Goal: Find specific page/section: Find specific page/section

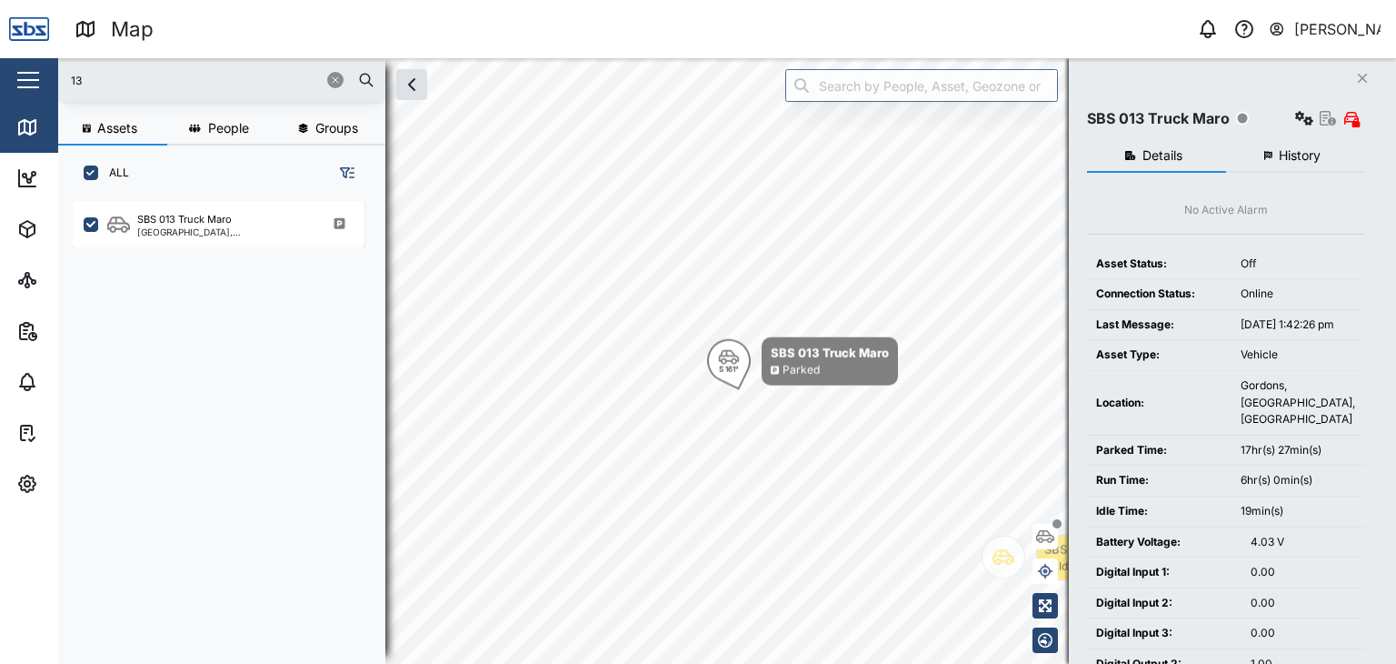
scroll to position [440, 284]
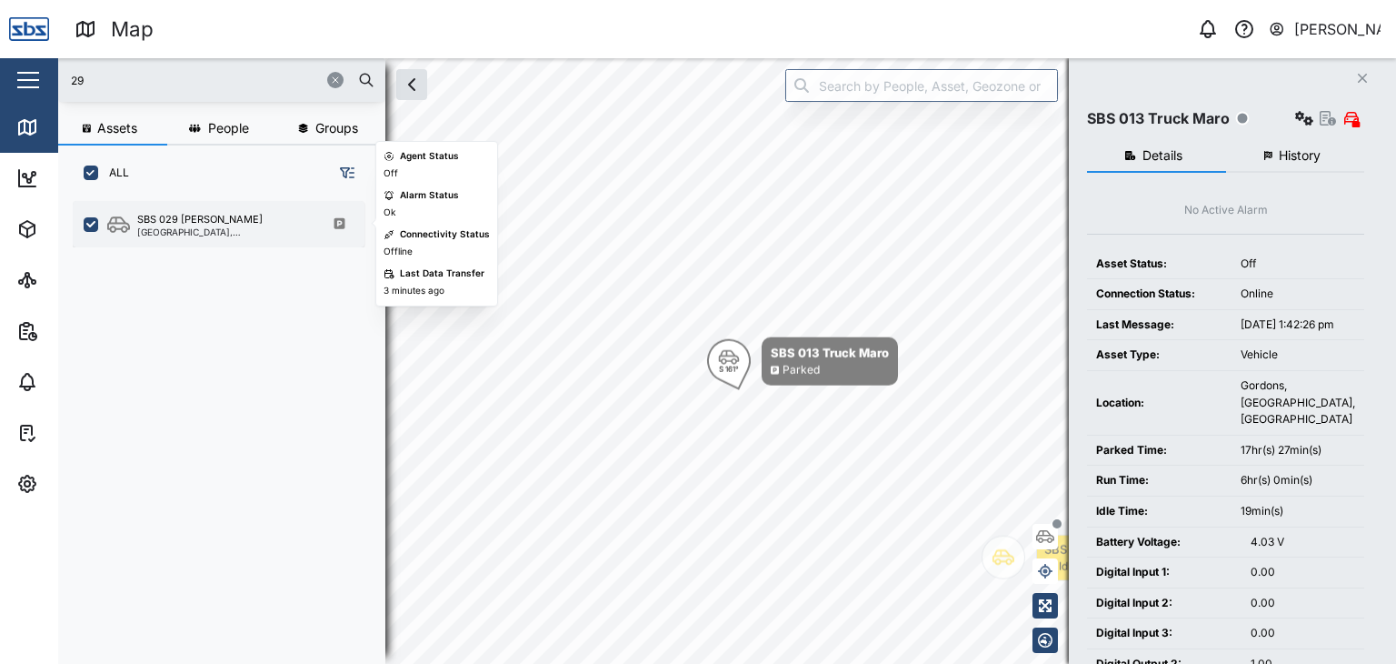
click at [250, 216] on div "SBS 029 [PERSON_NAME]" at bounding box center [224, 219] width 174 height 15
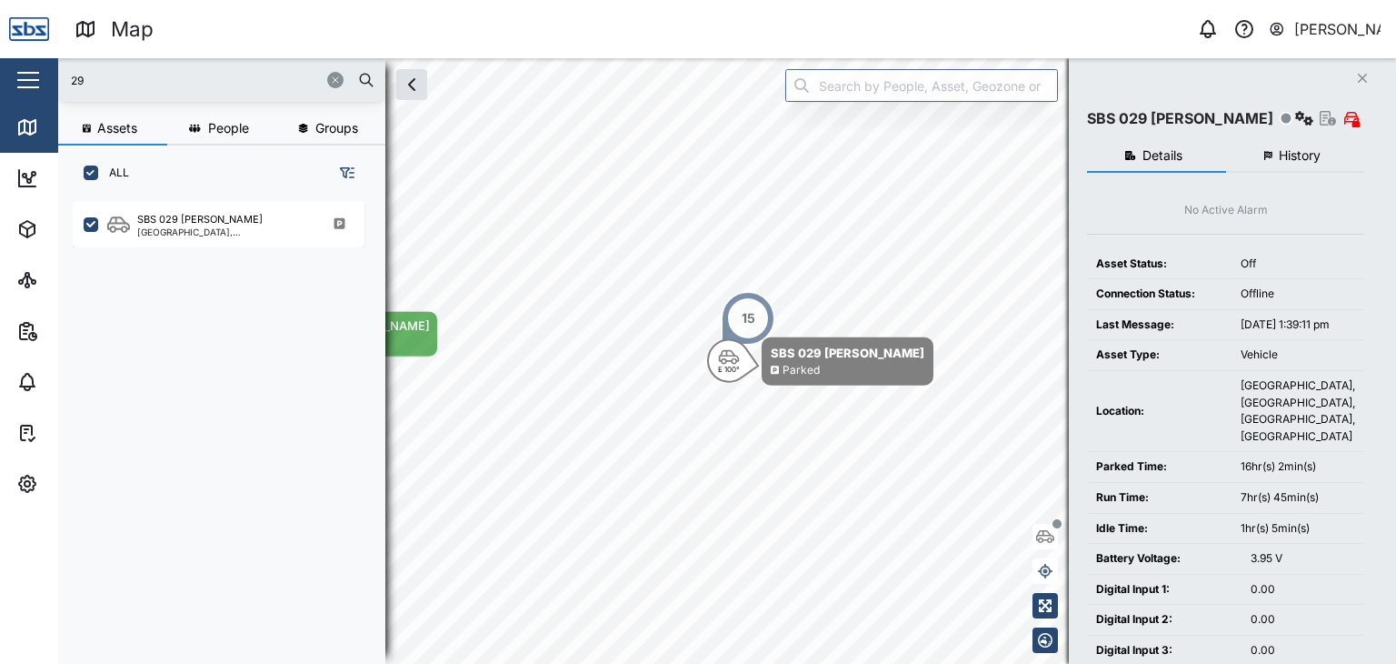
drag, startPoint x: 110, startPoint y: 78, endPoint x: 20, endPoint y: 66, distance: 90.8
click at [20, 66] on div "Map 0 [PERSON_NAME] Close Map Dashboard Assets ATS Camera Generator Personnel T…" at bounding box center [698, 332] width 1396 height 664
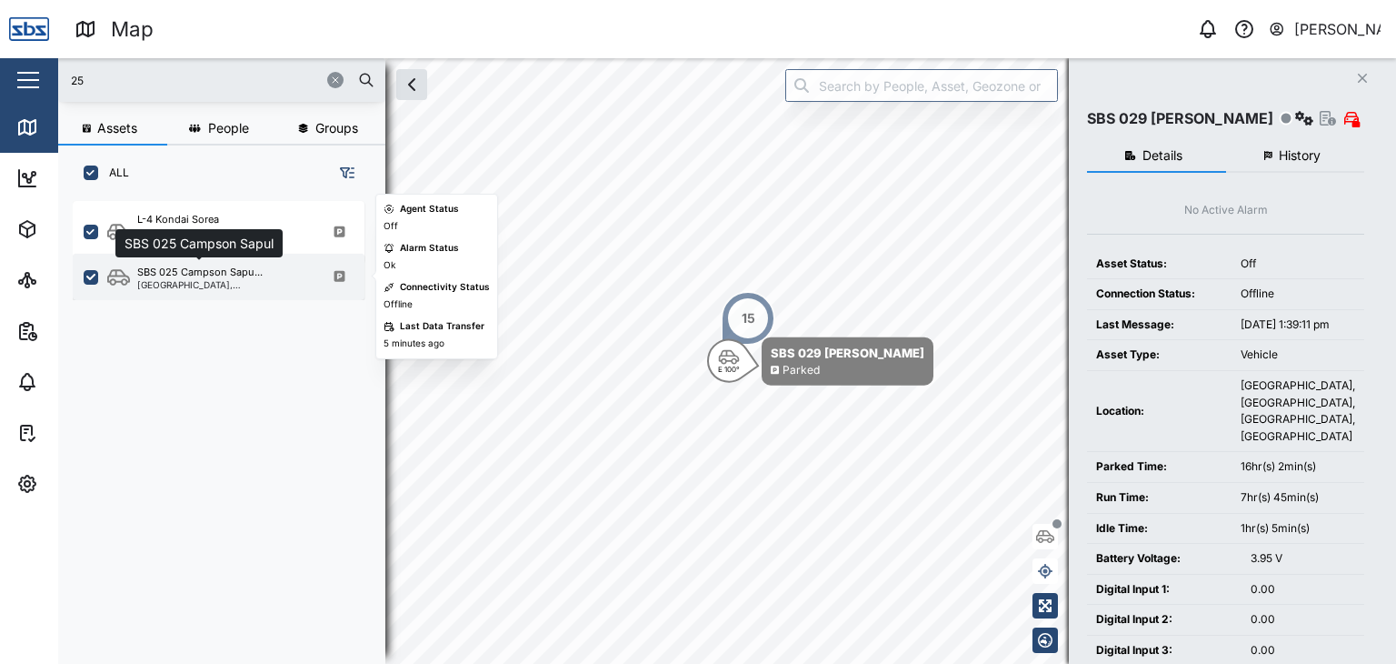
click at [212, 277] on div "SBS 025 Campson Sapu..." at bounding box center [199, 272] width 125 height 15
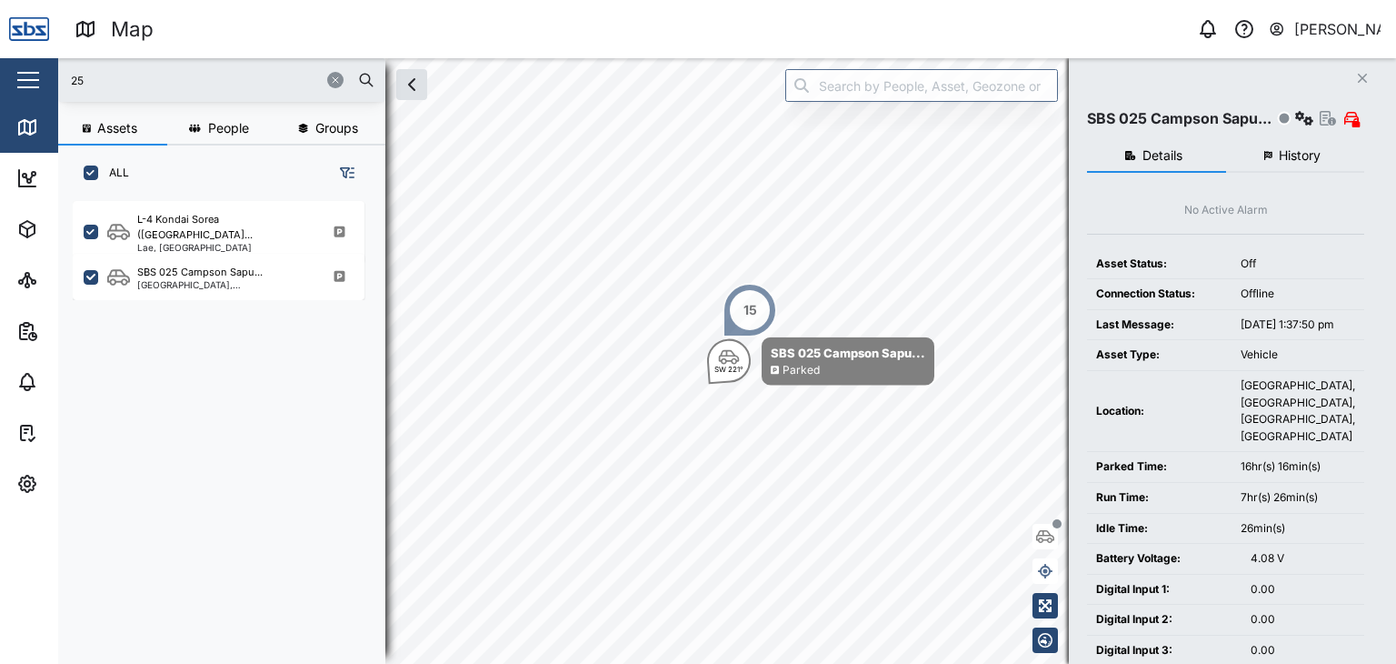
drag, startPoint x: 85, startPoint y: 81, endPoint x: 17, endPoint y: 82, distance: 68.2
click at [17, 82] on div "Map 0 [PERSON_NAME] Close Map Dashboard Assets ATS Camera Generator Personnel T…" at bounding box center [698, 332] width 1396 height 664
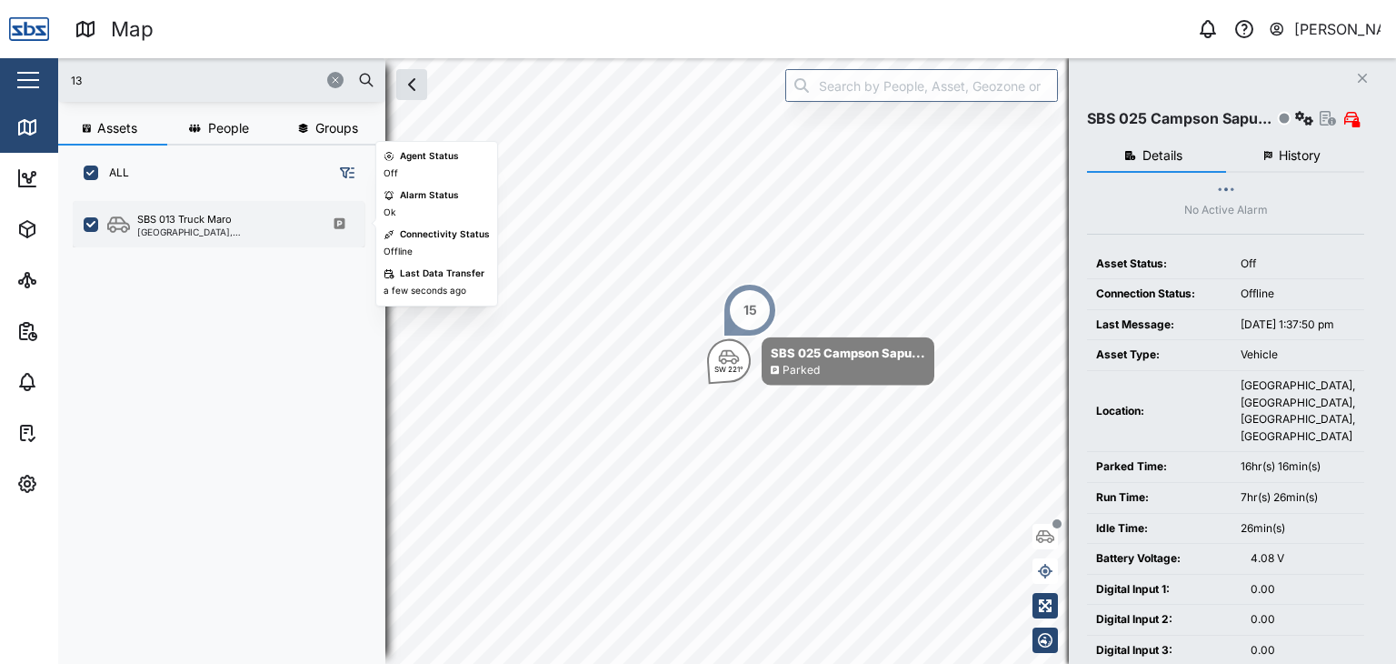
click at [221, 232] on div "[GEOGRAPHIC_DATA], [GEOGRAPHIC_DATA]" at bounding box center [224, 231] width 174 height 9
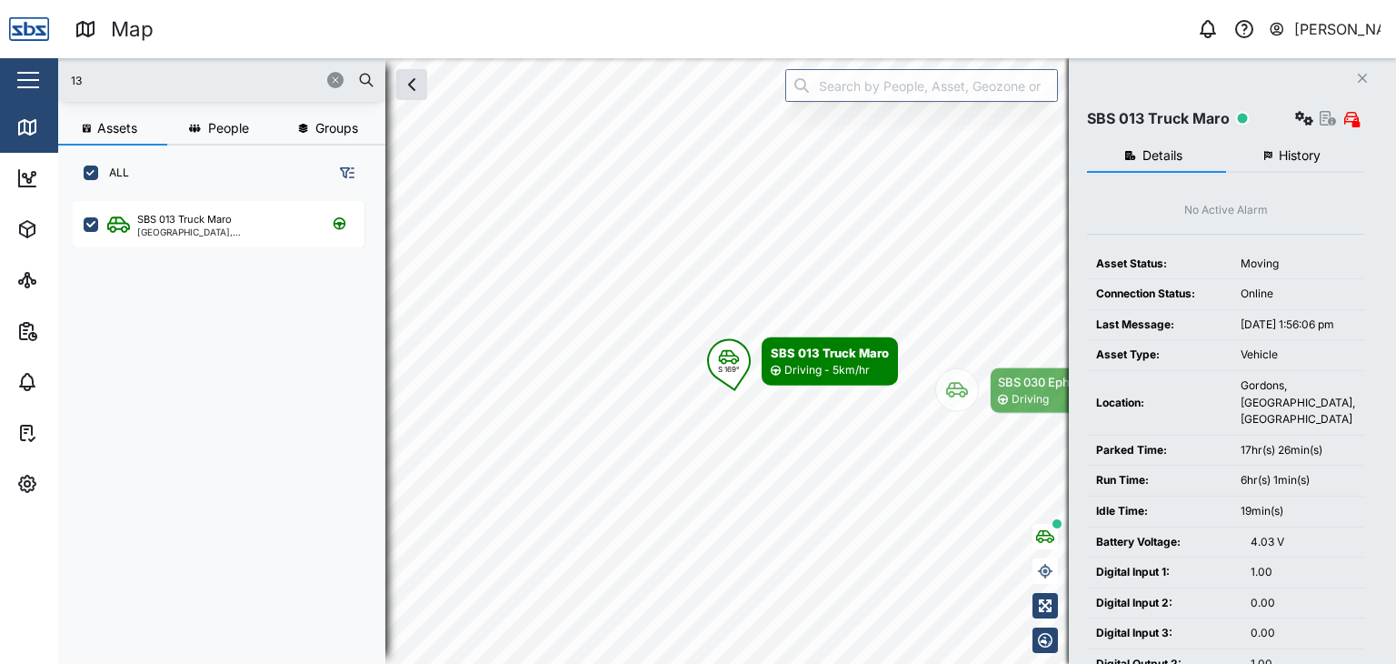
drag, startPoint x: 126, startPoint y: 74, endPoint x: 31, endPoint y: 77, distance: 95.5
click at [31, 77] on div "Map 0 [PERSON_NAME] Close Map Dashboard Assets ATS Camera Generator Personnel T…" at bounding box center [698, 332] width 1396 height 664
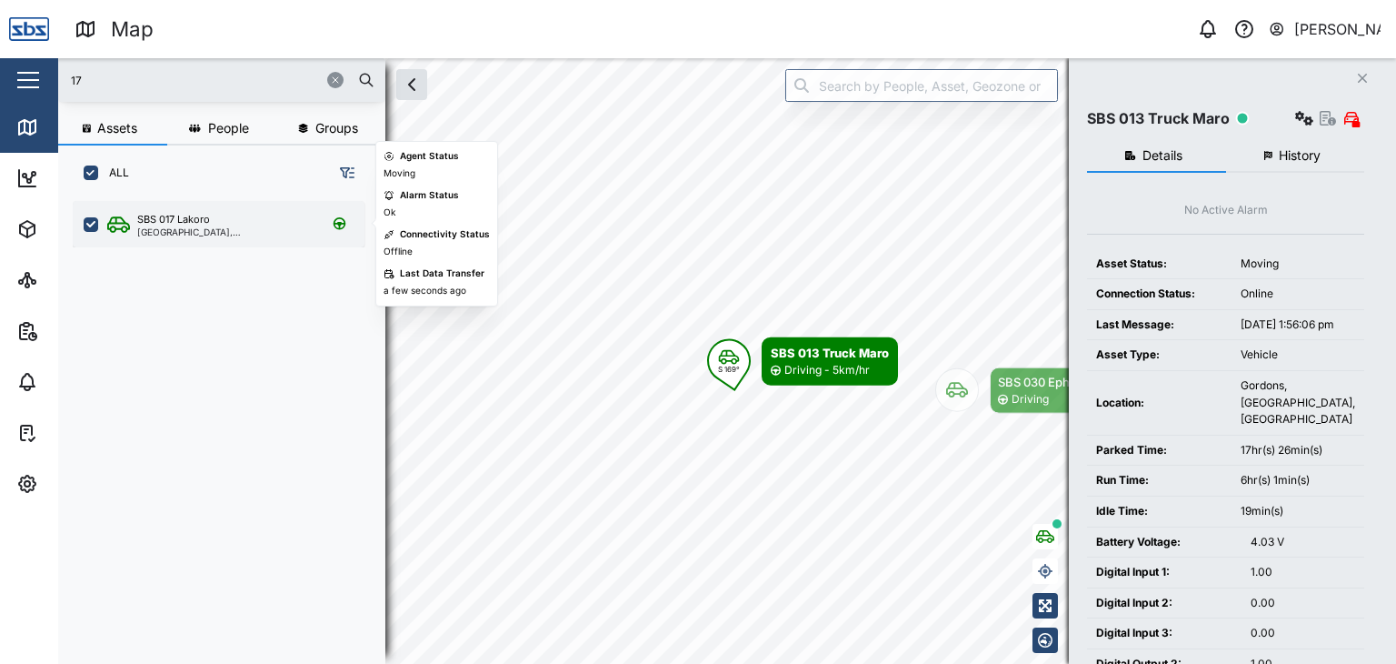
click at [148, 230] on div "[GEOGRAPHIC_DATA], [GEOGRAPHIC_DATA]" at bounding box center [224, 231] width 174 height 9
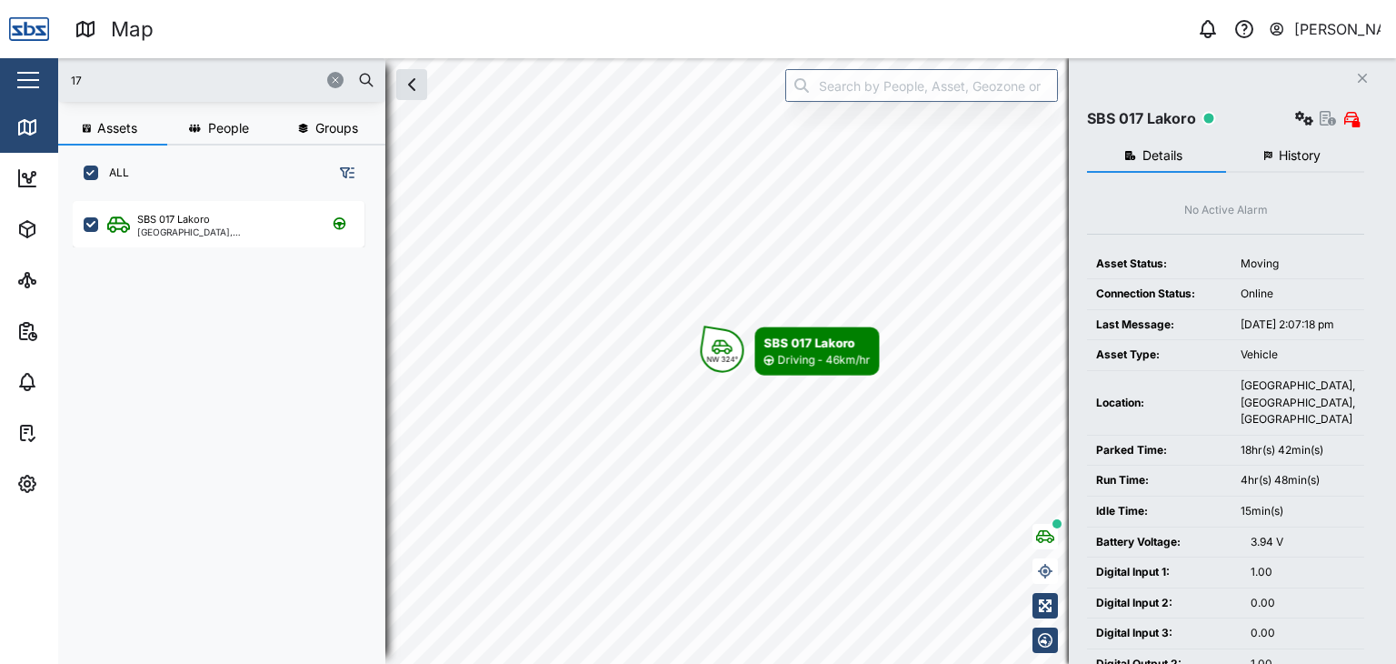
drag, startPoint x: 97, startPoint y: 77, endPoint x: 30, endPoint y: 59, distance: 69.7
click at [30, 59] on div "Map 0 [PERSON_NAME] Close Map Dashboard Assets ATS Camera Generator Personnel T…" at bounding box center [698, 332] width 1396 height 664
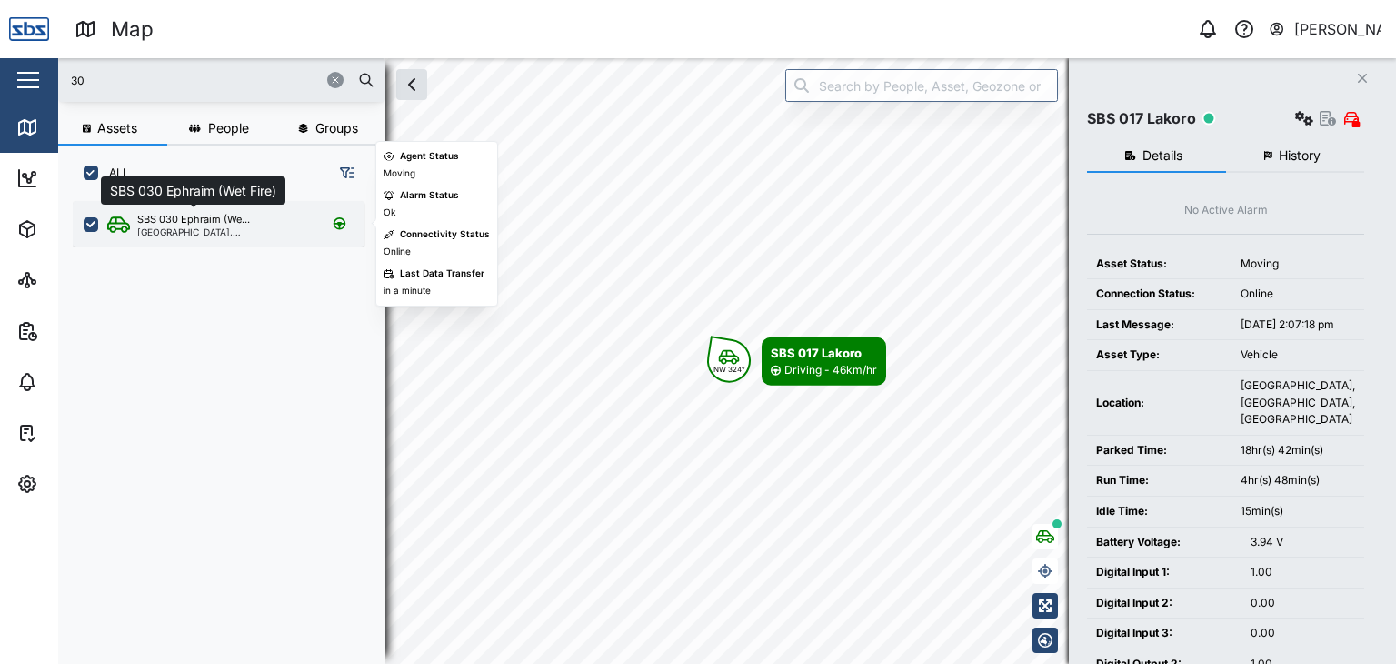
click at [220, 214] on div "SBS 030 Ephraim (We..." at bounding box center [193, 219] width 113 height 15
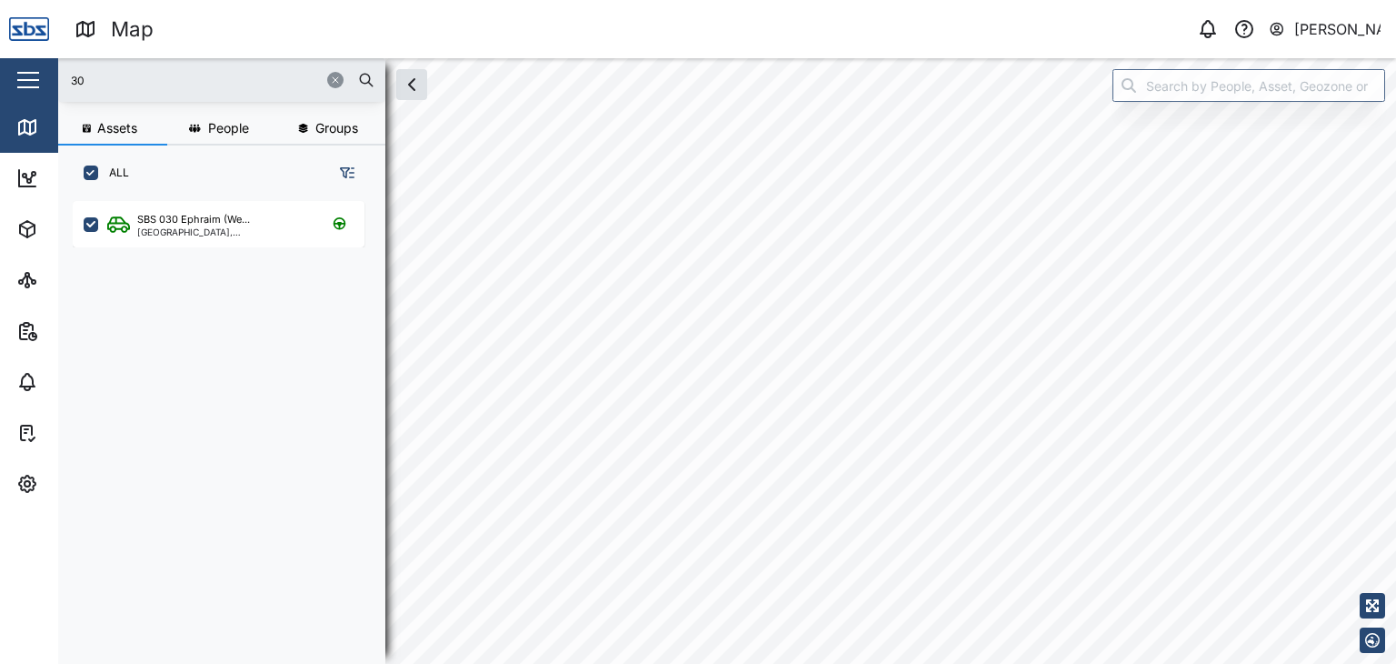
drag, startPoint x: 112, startPoint y: 70, endPoint x: 43, endPoint y: 74, distance: 69.2
click at [44, 74] on div "Map 0 [PERSON_NAME] Close Map Dashboard Assets ATS Camera Generator Personnel T…" at bounding box center [698, 332] width 1396 height 664
type input "37"
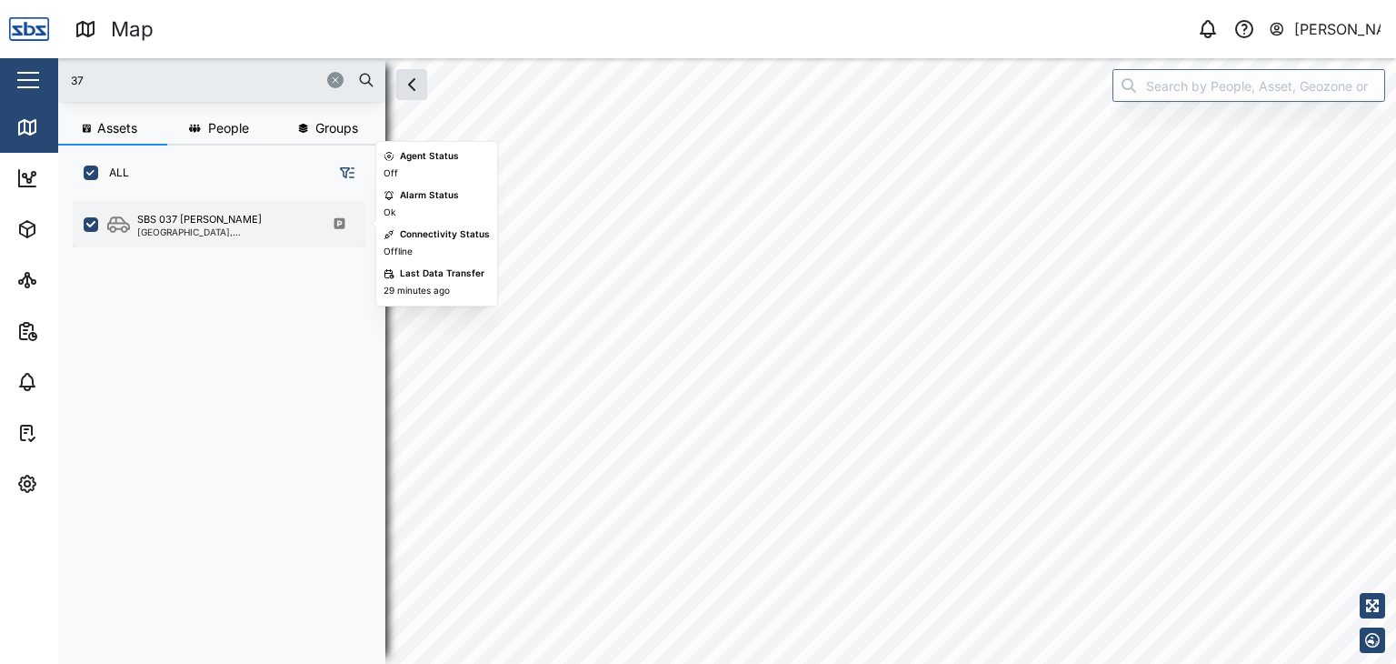
click at [239, 221] on div "SBS 037 [PERSON_NAME]" at bounding box center [224, 219] width 174 height 15
